Goal: Task Accomplishment & Management: Manage account settings

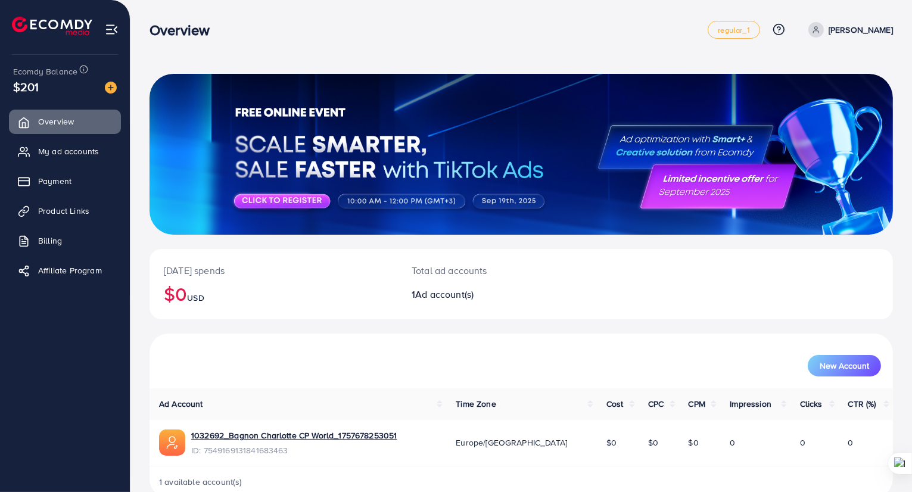
scroll to position [24, 0]
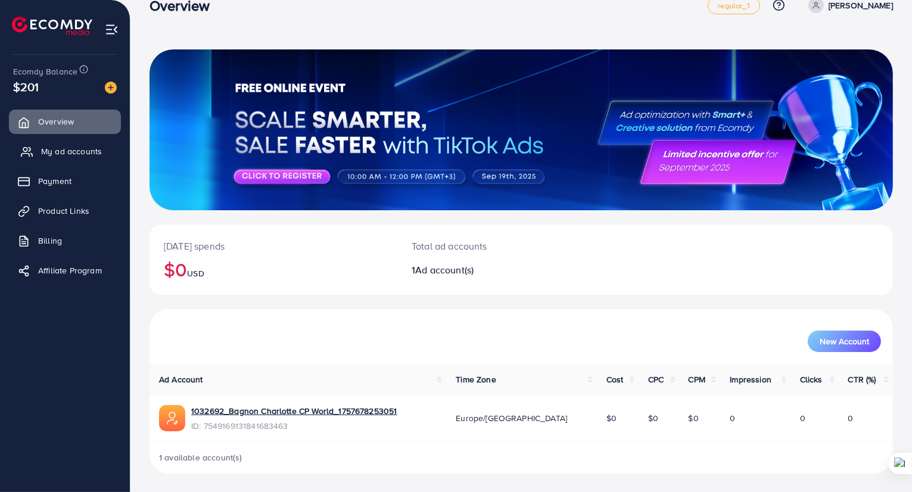
click at [73, 152] on span "My ad accounts" at bounding box center [71, 151] width 61 height 12
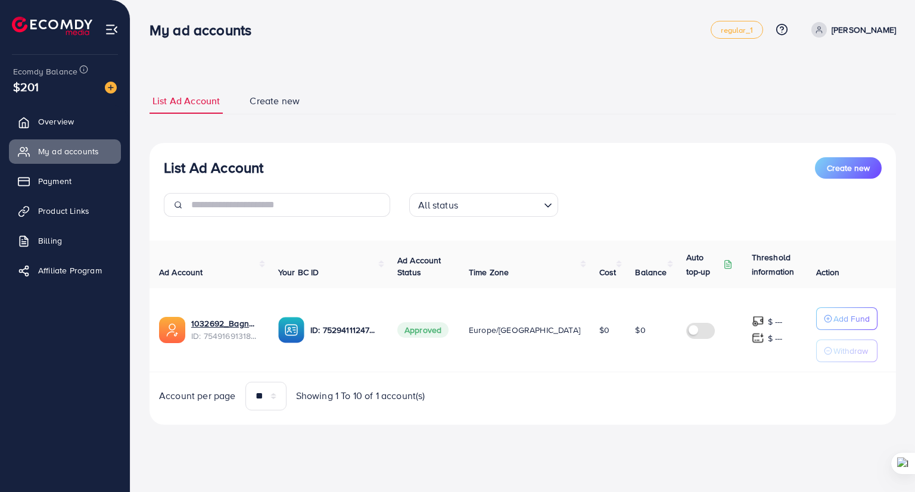
click at [686, 328] on label at bounding box center [702, 330] width 33 height 14
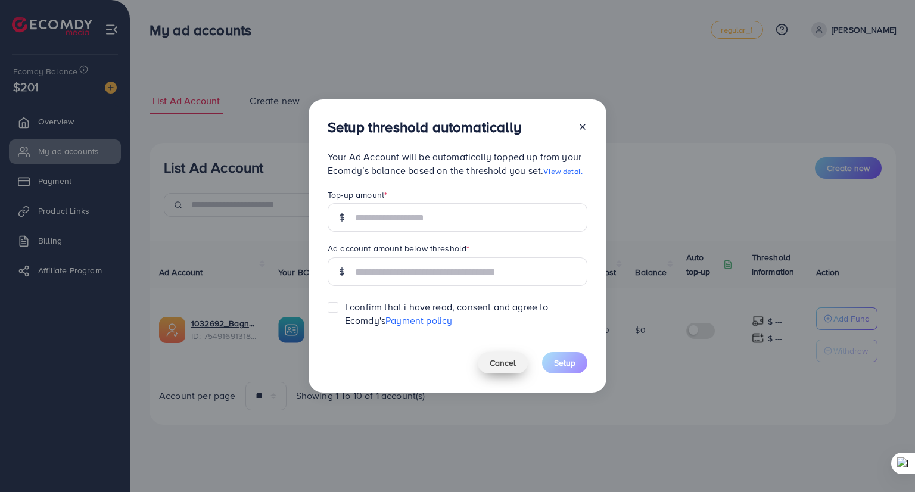
click at [505, 358] on span "Cancel" at bounding box center [503, 363] width 26 height 12
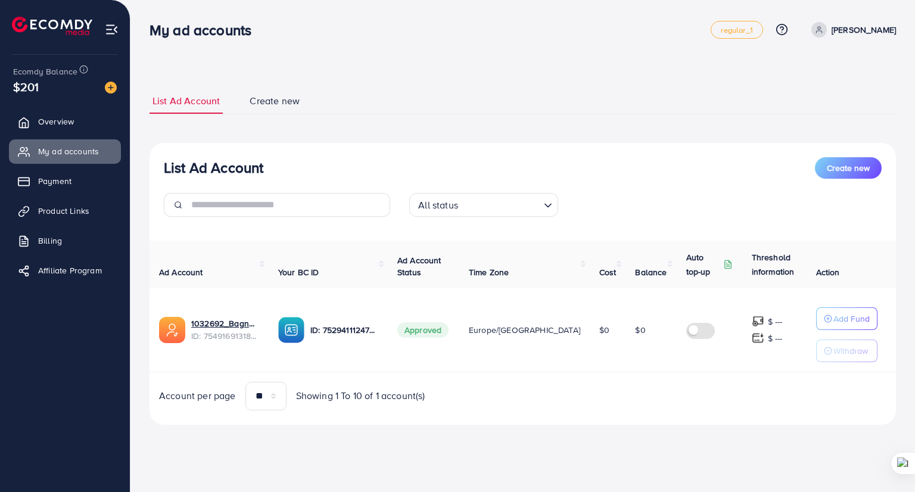
click at [487, 93] on ul "List Ad Account Create new" at bounding box center [523, 101] width 747 height 26
